Goal: Task Accomplishment & Management: Use online tool/utility

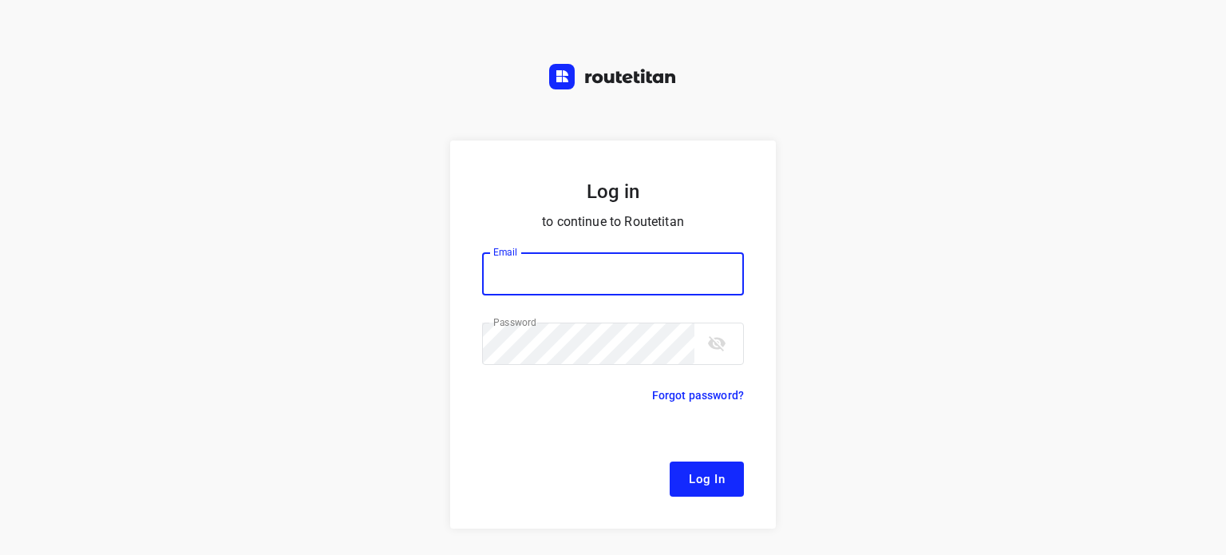
type input "[EMAIL_ADDRESS][DOMAIN_NAME]"
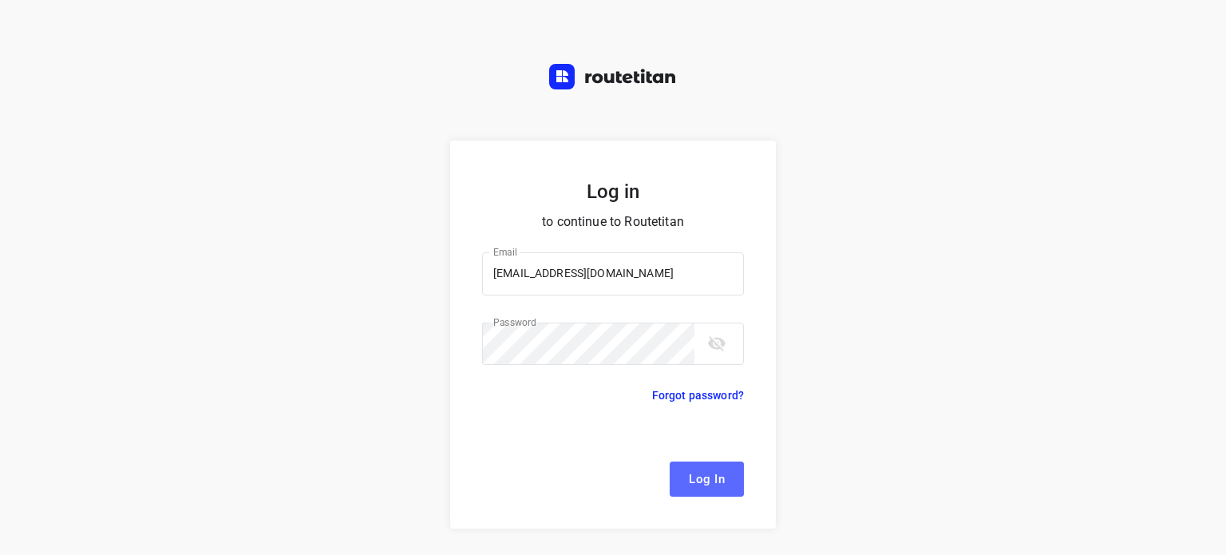
click at [707, 483] on span "Log In" at bounding box center [707, 479] width 36 height 21
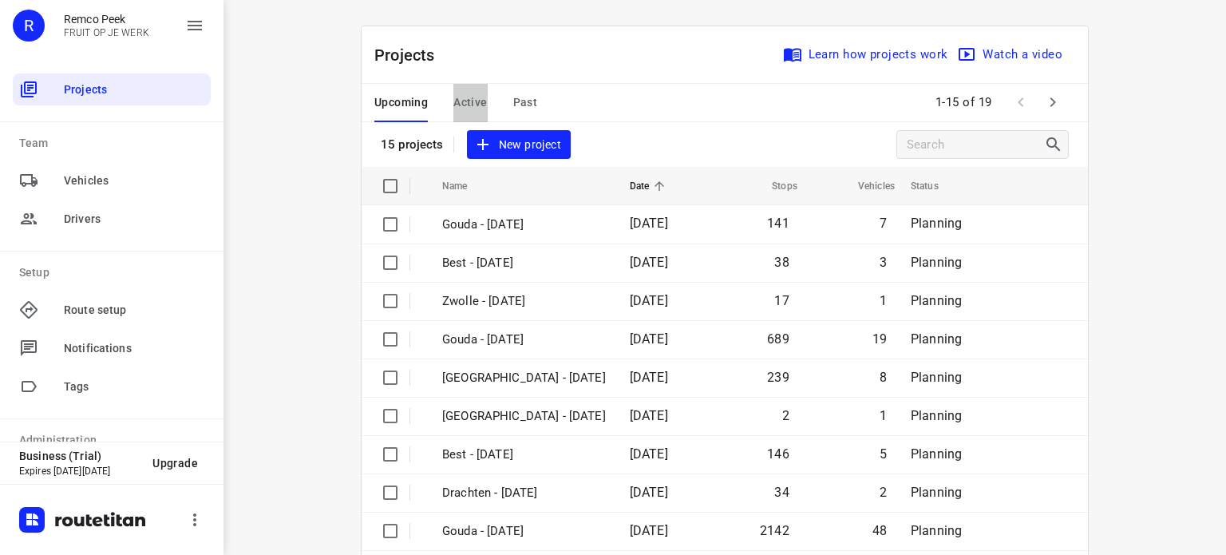
click at [464, 99] on span "Active" at bounding box center [470, 103] width 34 height 20
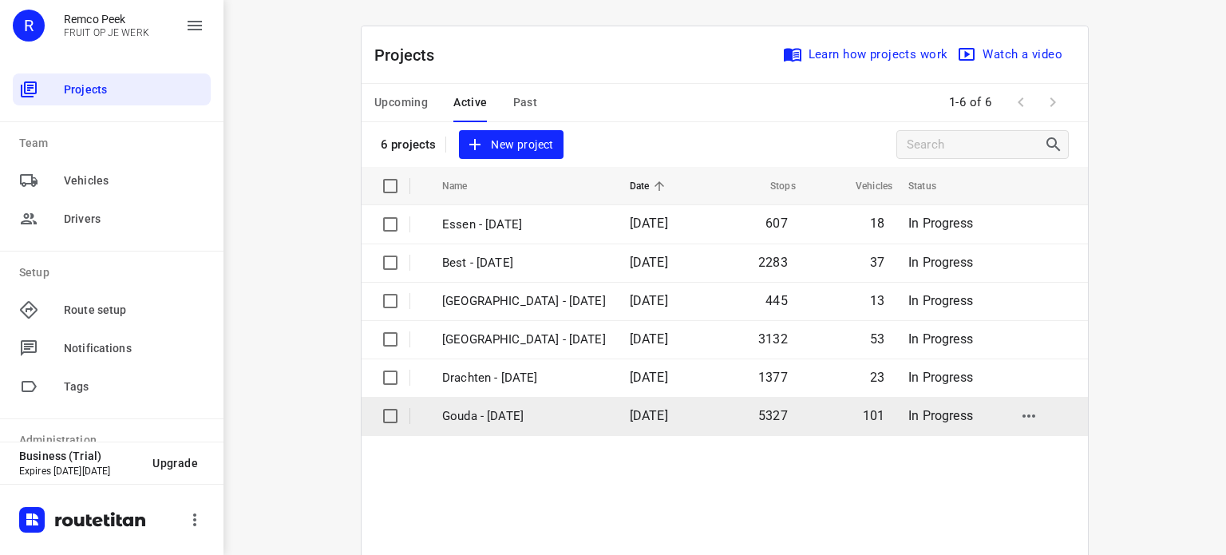
click at [487, 405] on td "Gouda - [DATE]" at bounding box center [521, 416] width 191 height 38
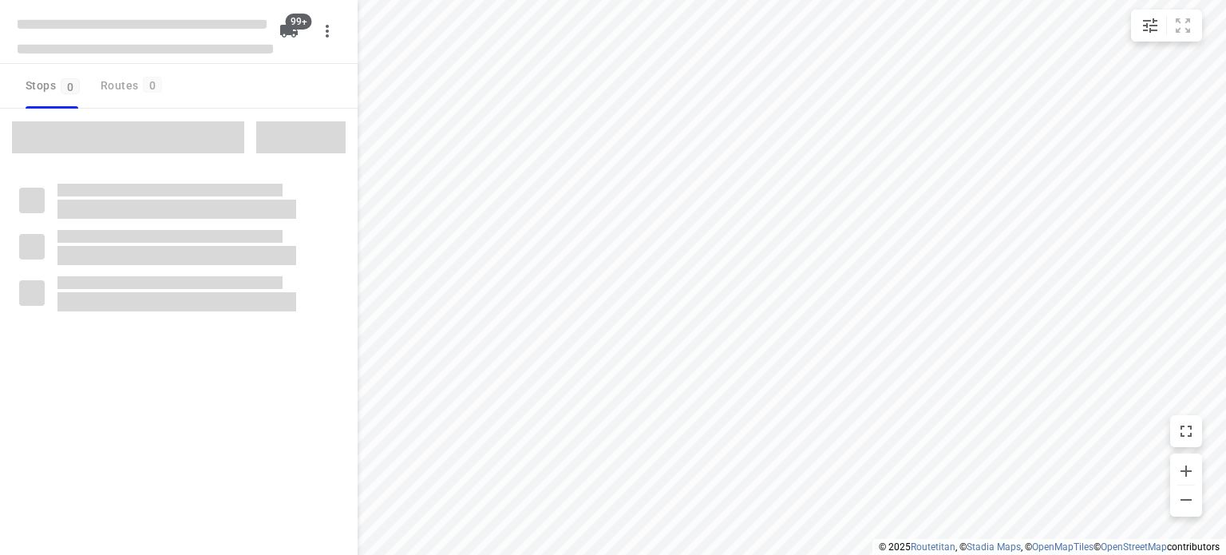
checkbox input "true"
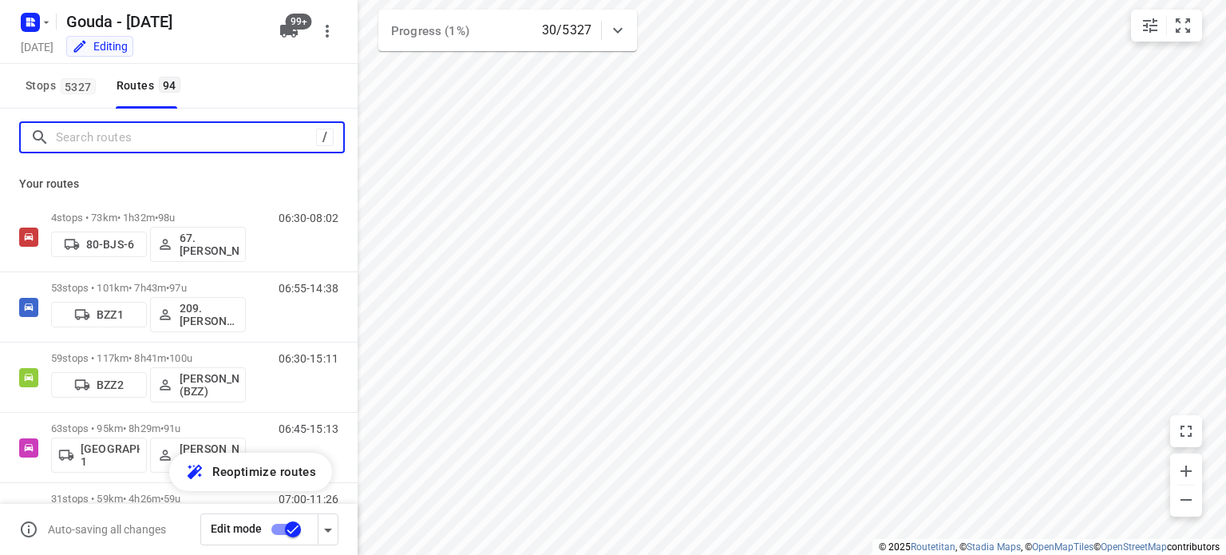
click at [121, 140] on input "Search routes" at bounding box center [186, 137] width 260 height 25
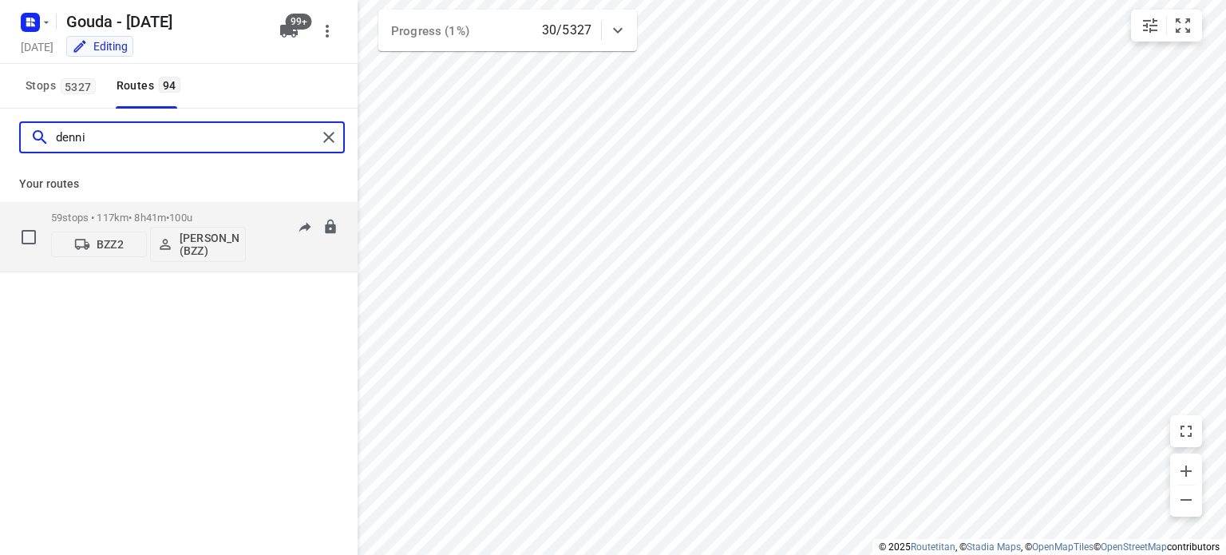
type input "denni"
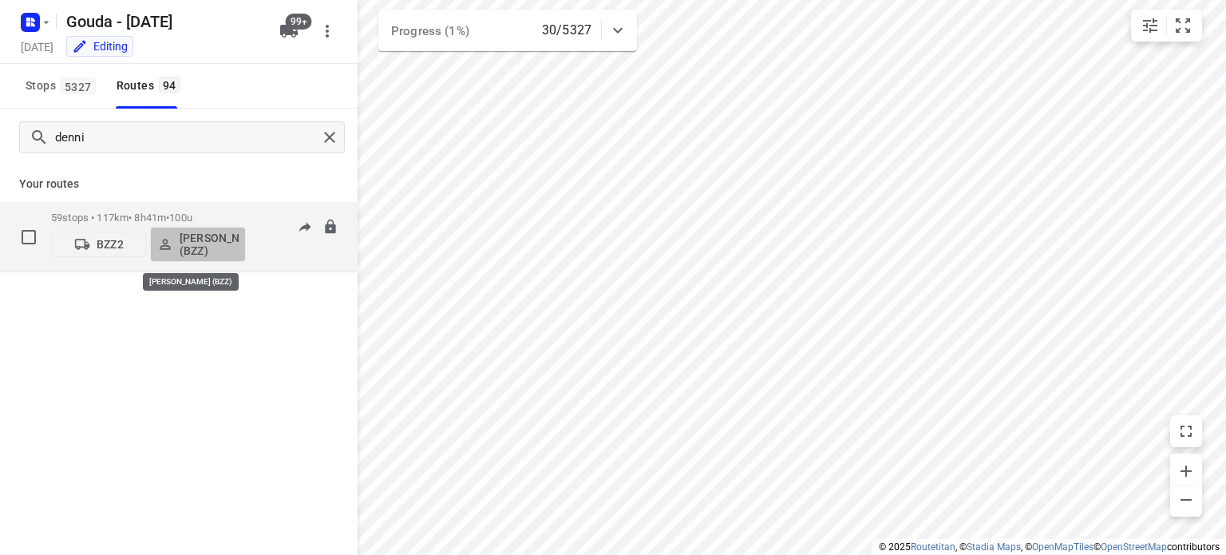
click at [210, 235] on p "[PERSON_NAME] (BZZ)" at bounding box center [209, 244] width 59 height 26
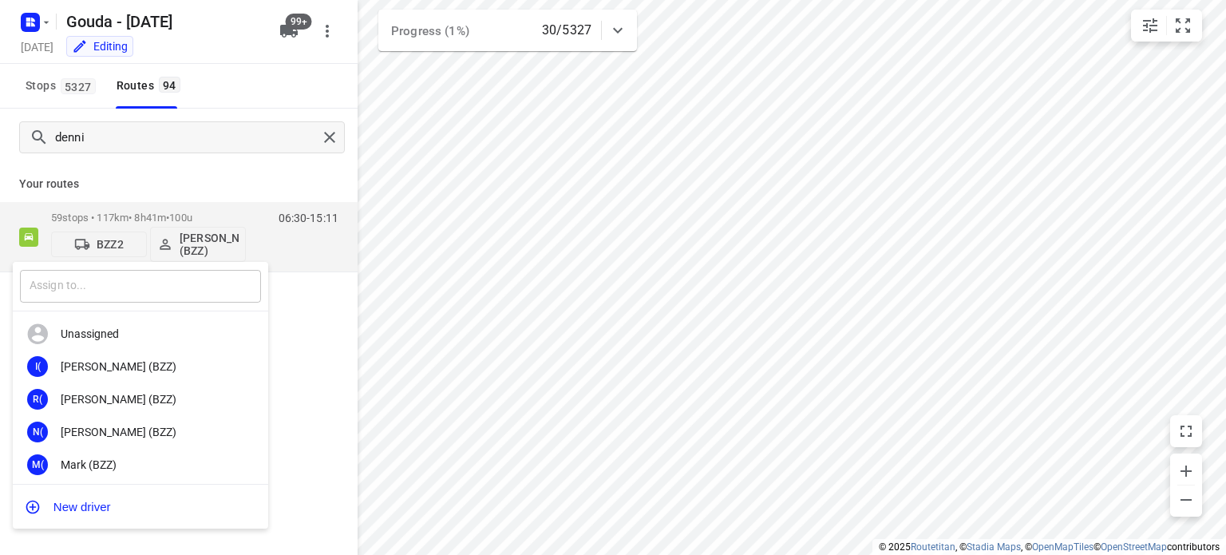
click at [109, 287] on input "text" at bounding box center [140, 286] width 241 height 33
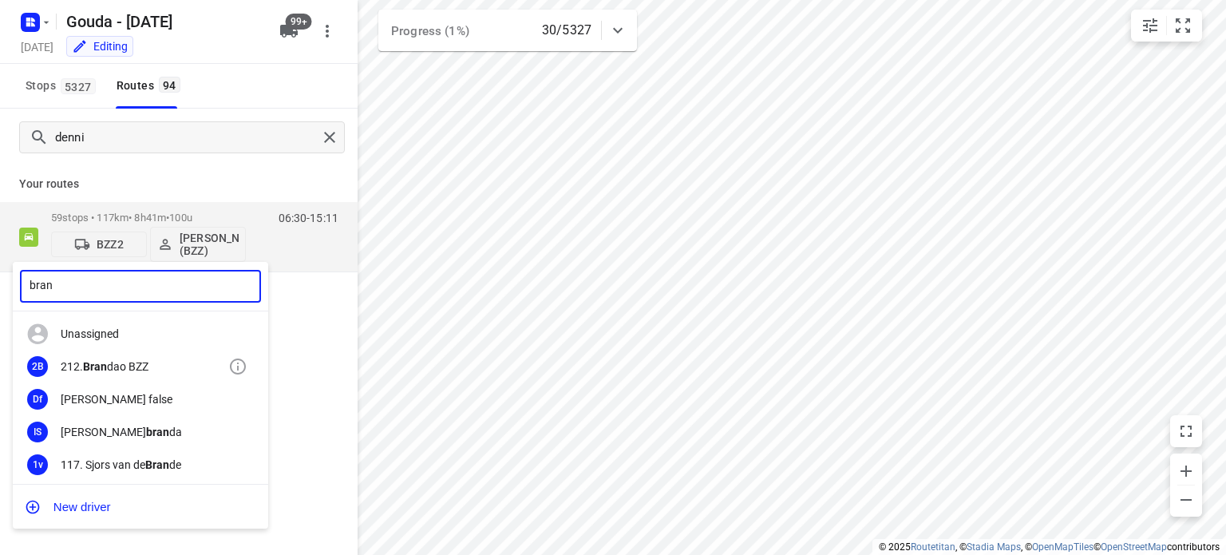
type input "bran"
click at [114, 352] on div "2B 212. Bran dao BZZ" at bounding box center [140, 366] width 255 height 33
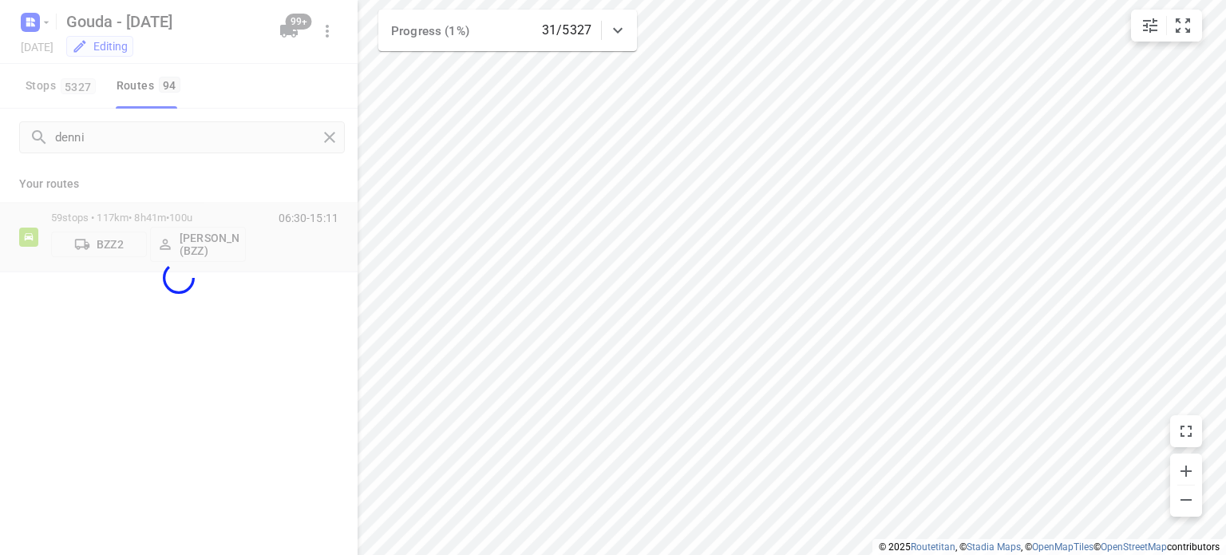
click at [94, 133] on div at bounding box center [179, 277] width 358 height 555
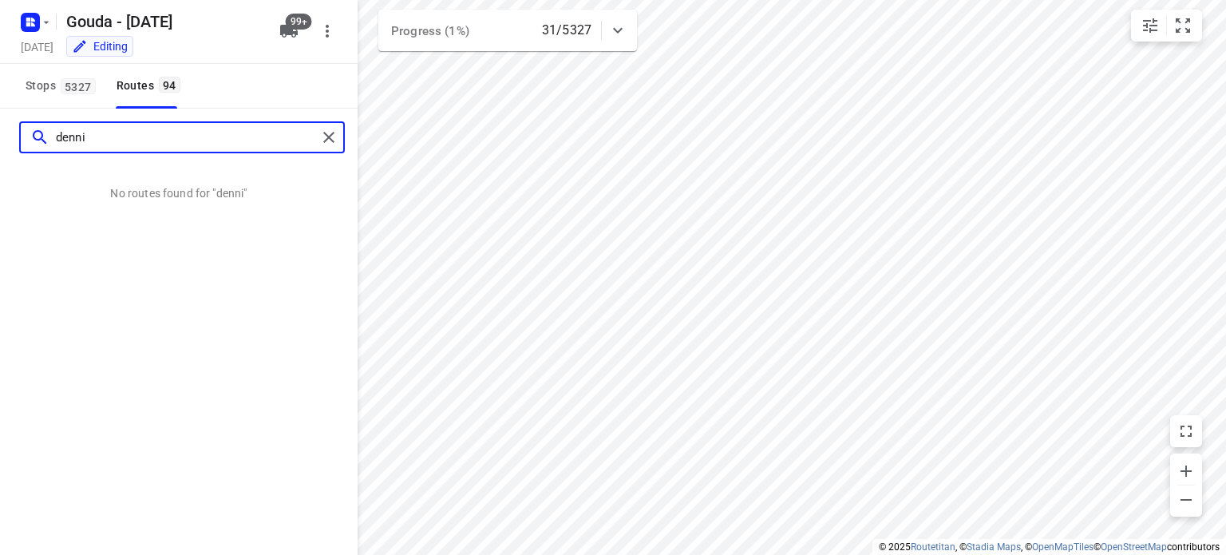
drag, startPoint x: 76, startPoint y: 136, endPoint x: 12, endPoint y: 140, distance: 64.0
click at [12, 140] on div "denni" at bounding box center [179, 137] width 358 height 57
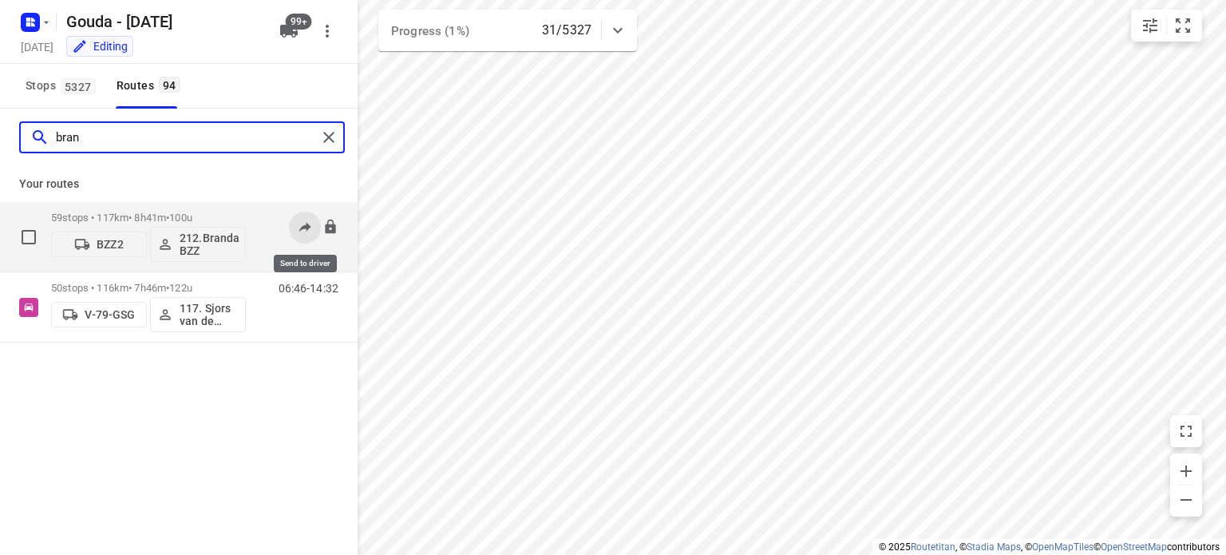
type input "bran"
click at [306, 228] on icon at bounding box center [305, 227] width 16 height 16
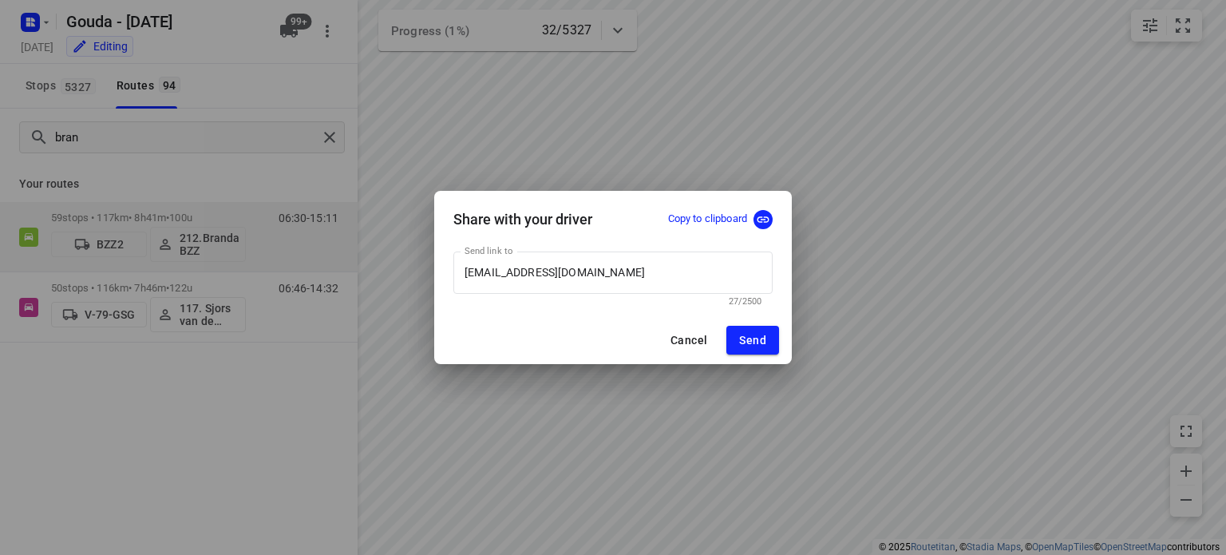
click at [709, 223] on p "Copy to clipboard" at bounding box center [707, 219] width 79 height 15
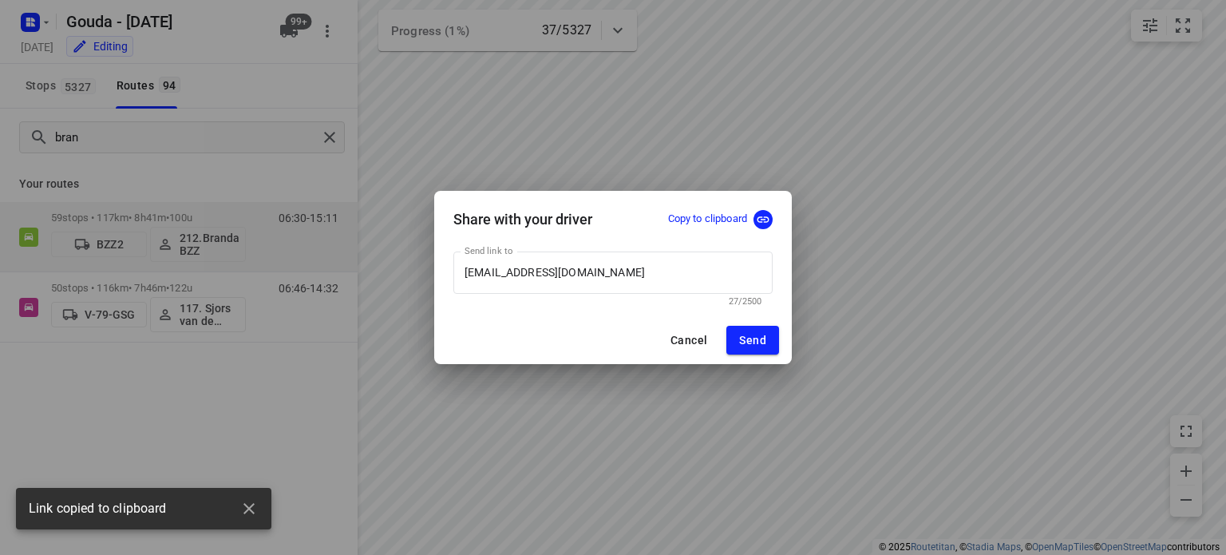
click at [691, 338] on span "Cancel" at bounding box center [688, 340] width 37 height 13
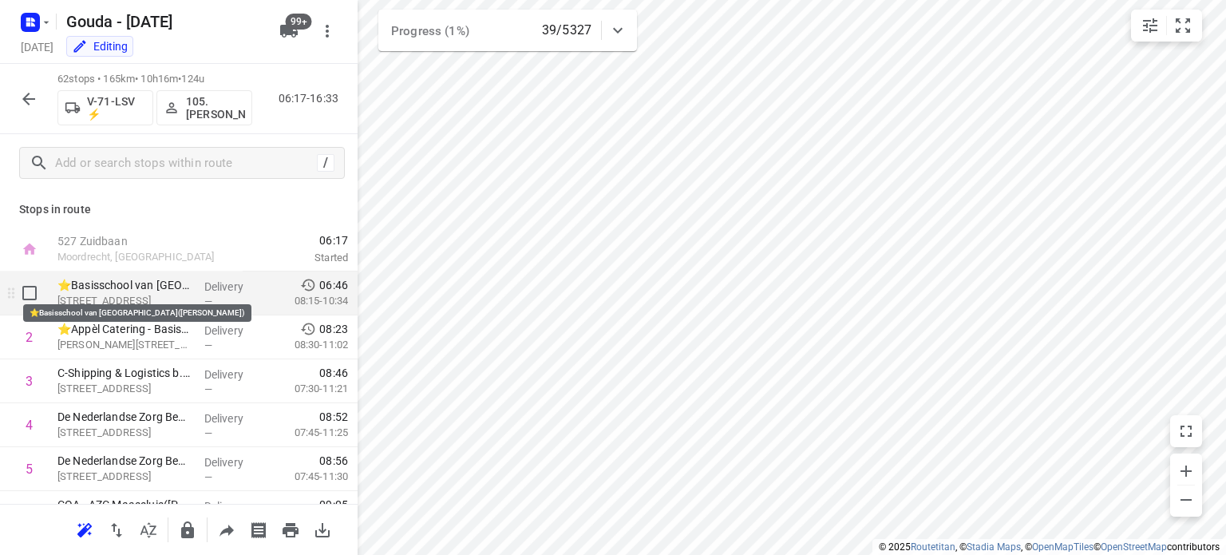
click at [168, 290] on p "⭐Basisschool van [GEOGRAPHIC_DATA]([PERSON_NAME])" at bounding box center [124, 285] width 134 height 16
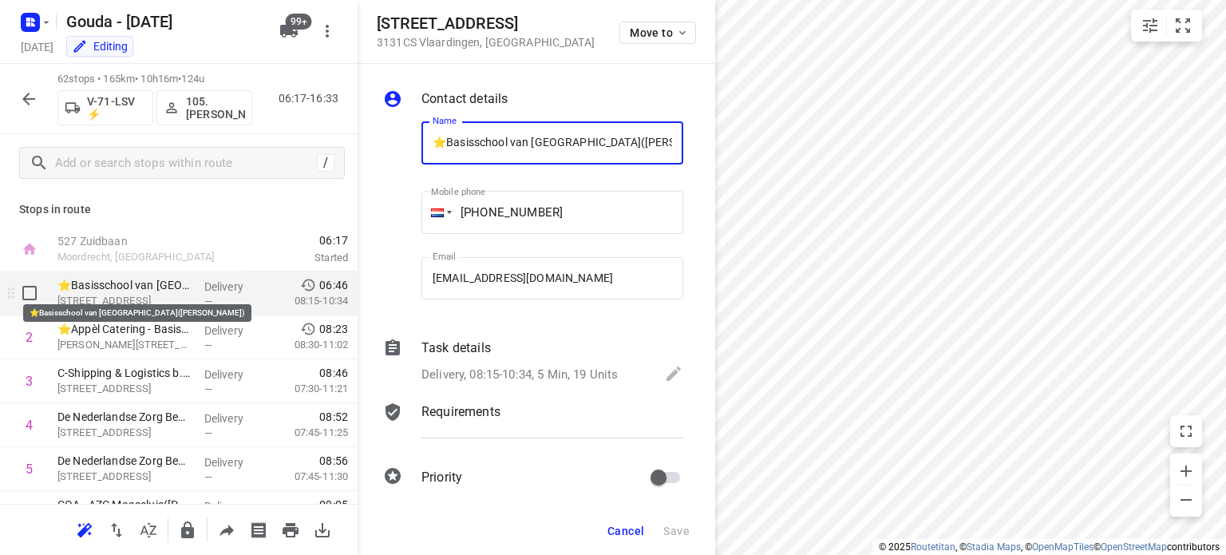
scroll to position [0, 33]
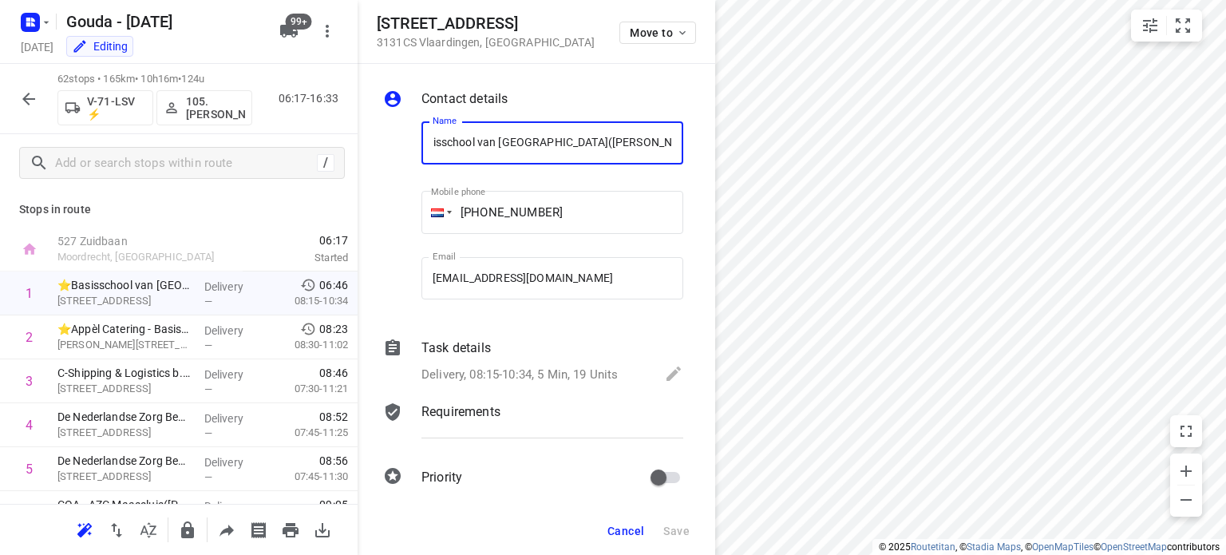
click at [634, 529] on span "Cancel" at bounding box center [625, 530] width 37 height 13
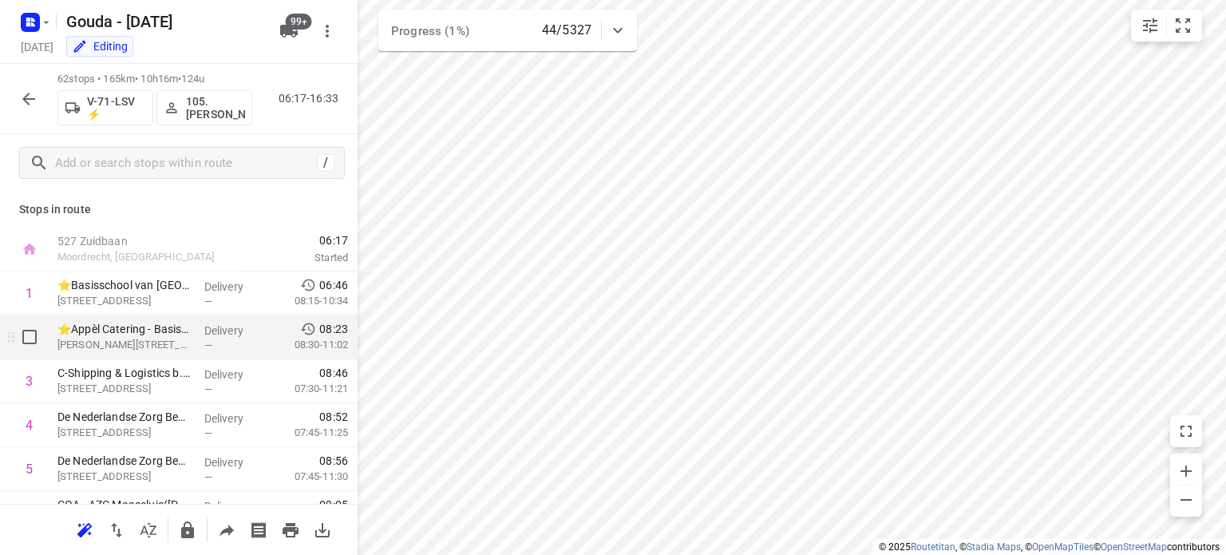
click at [233, 338] on p "Delivery" at bounding box center [233, 330] width 59 height 16
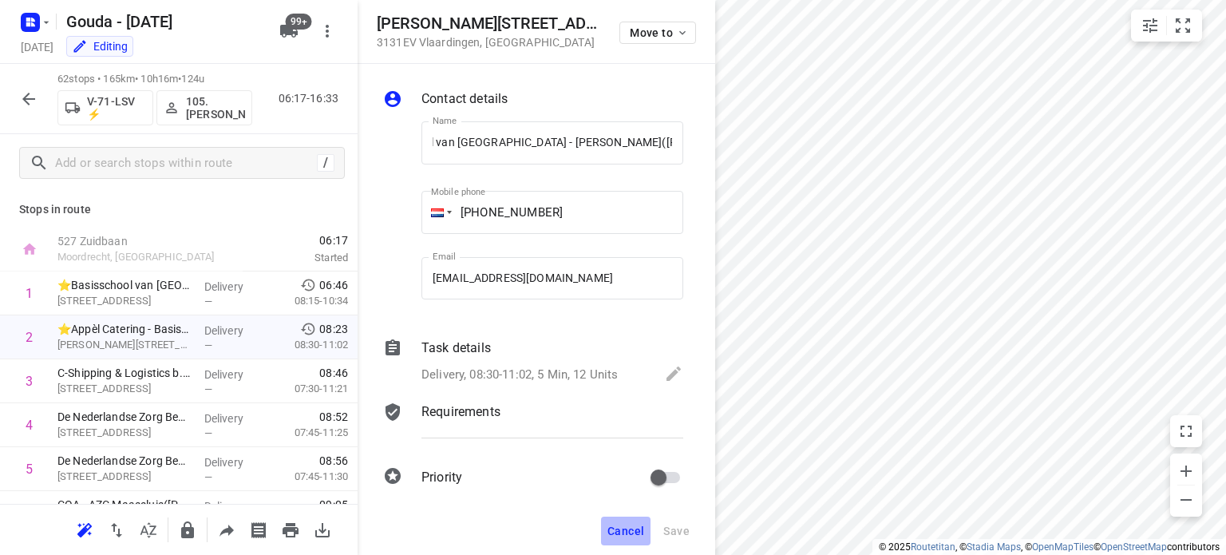
scroll to position [0, 0]
click at [626, 524] on span "Cancel" at bounding box center [625, 530] width 37 height 13
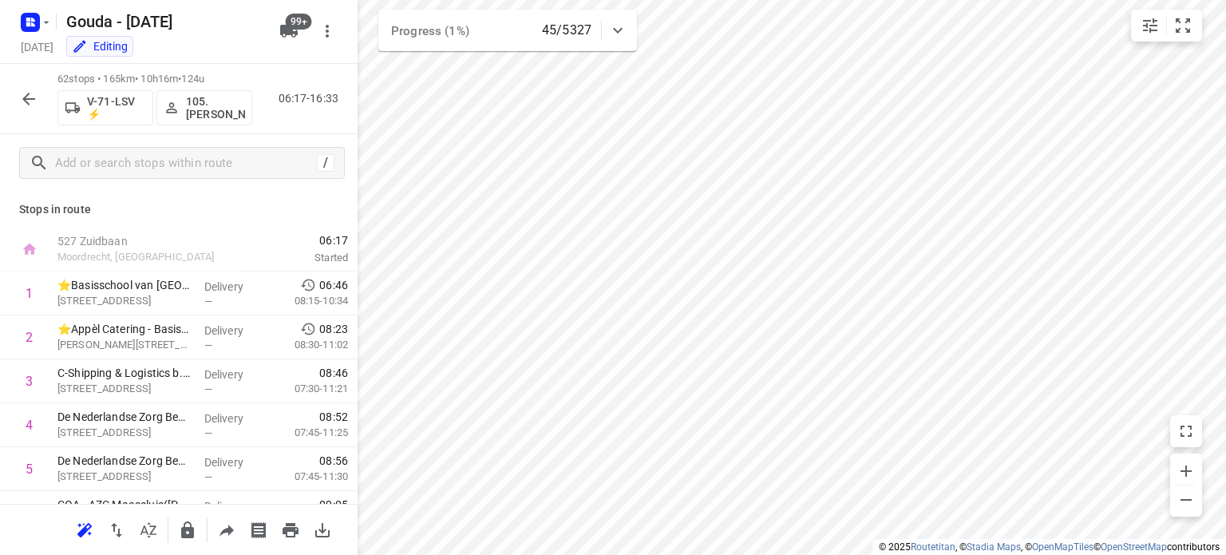
click at [22, 98] on icon "button" at bounding box center [28, 98] width 19 height 19
